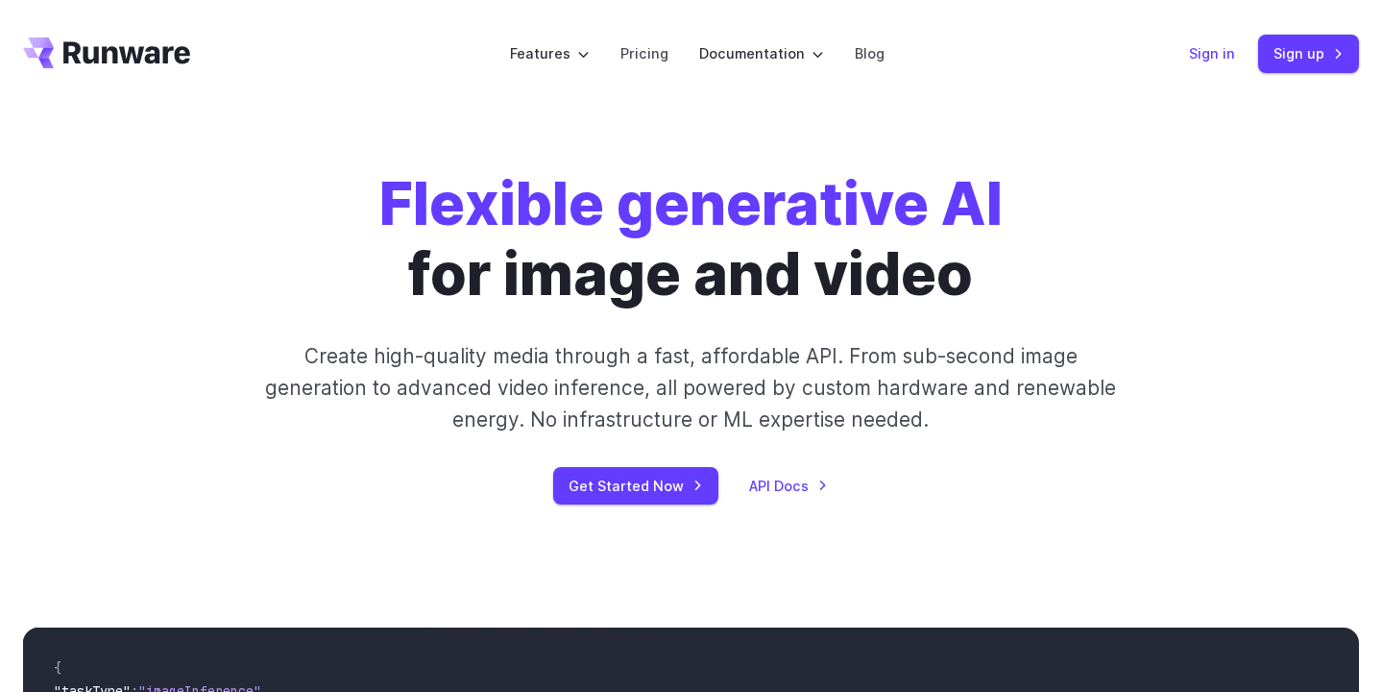
click at [1220, 51] on link "Sign in" at bounding box center [1212, 53] width 46 height 22
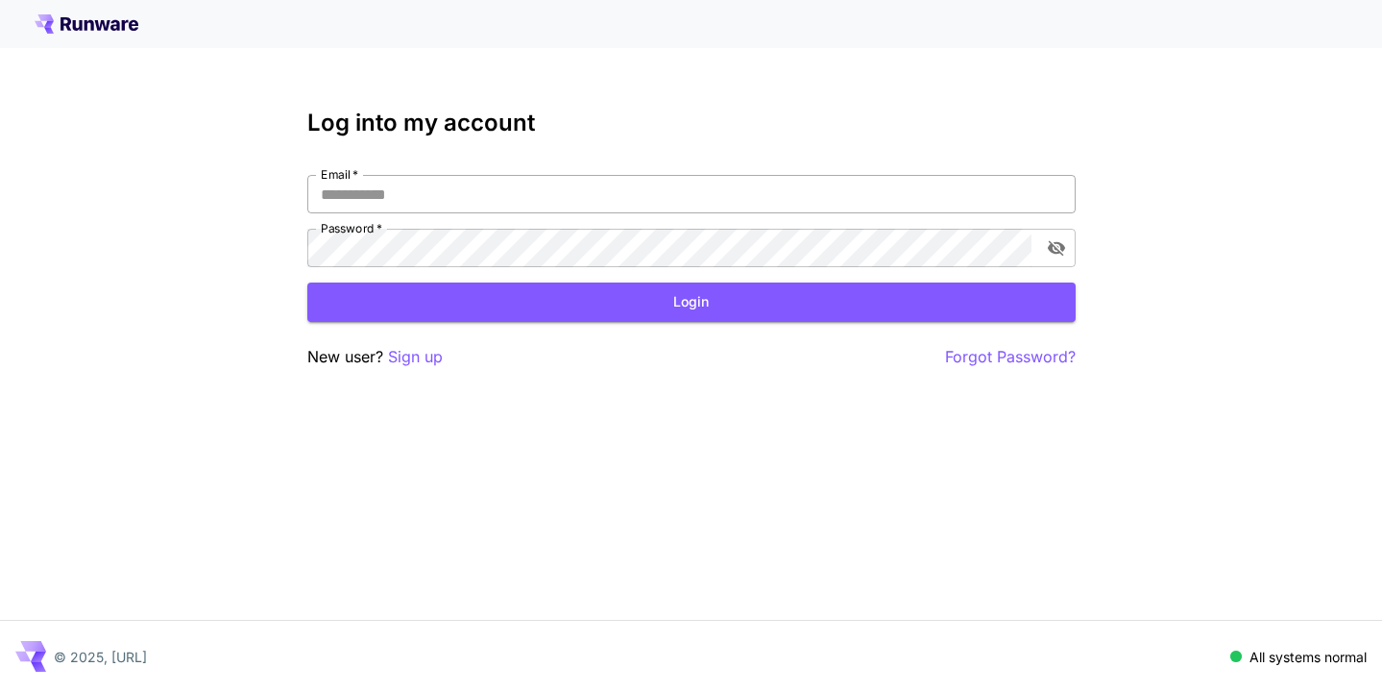
click at [710, 199] on input "Email   *" at bounding box center [691, 194] width 769 height 38
type input "**********"
click at [501, 282] on button "Login" at bounding box center [691, 301] width 769 height 39
